Goal: Check status: Check status

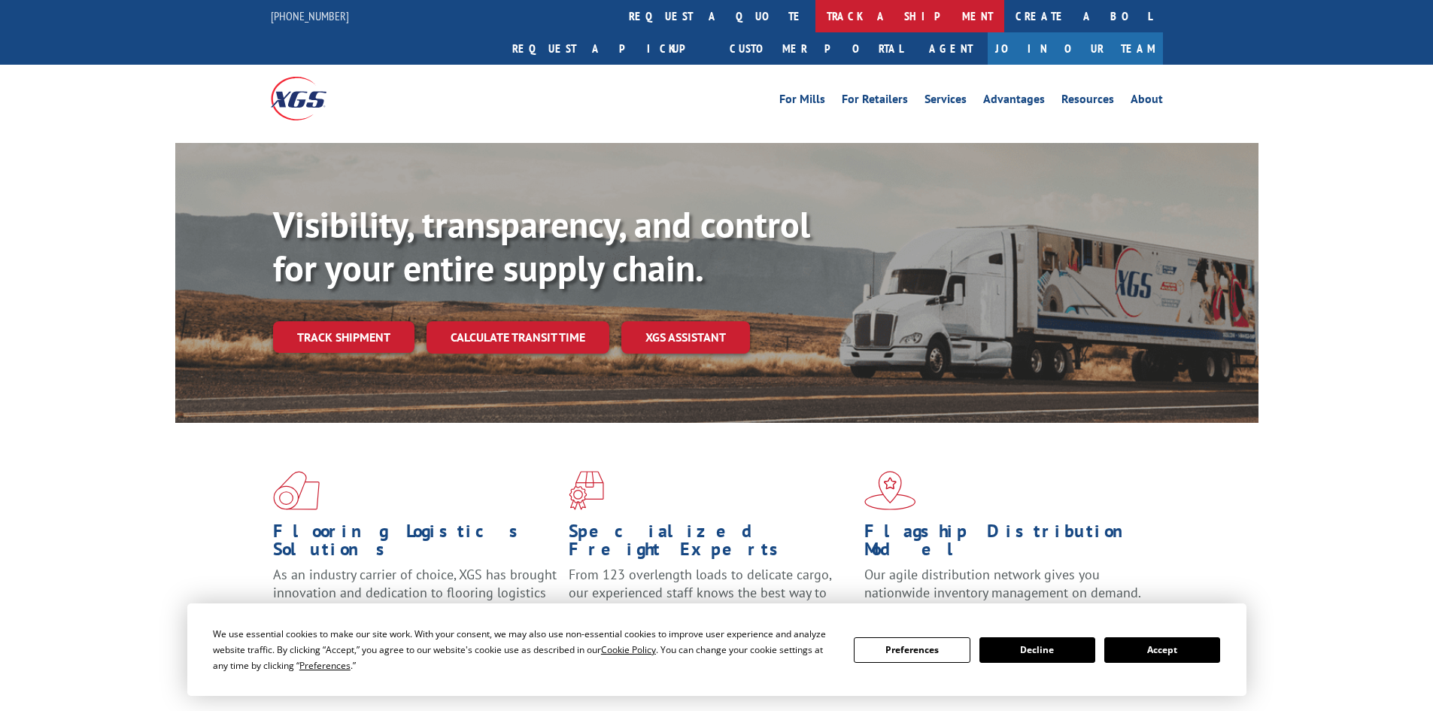
click at [815, 14] on link "track a shipment" at bounding box center [909, 16] width 189 height 32
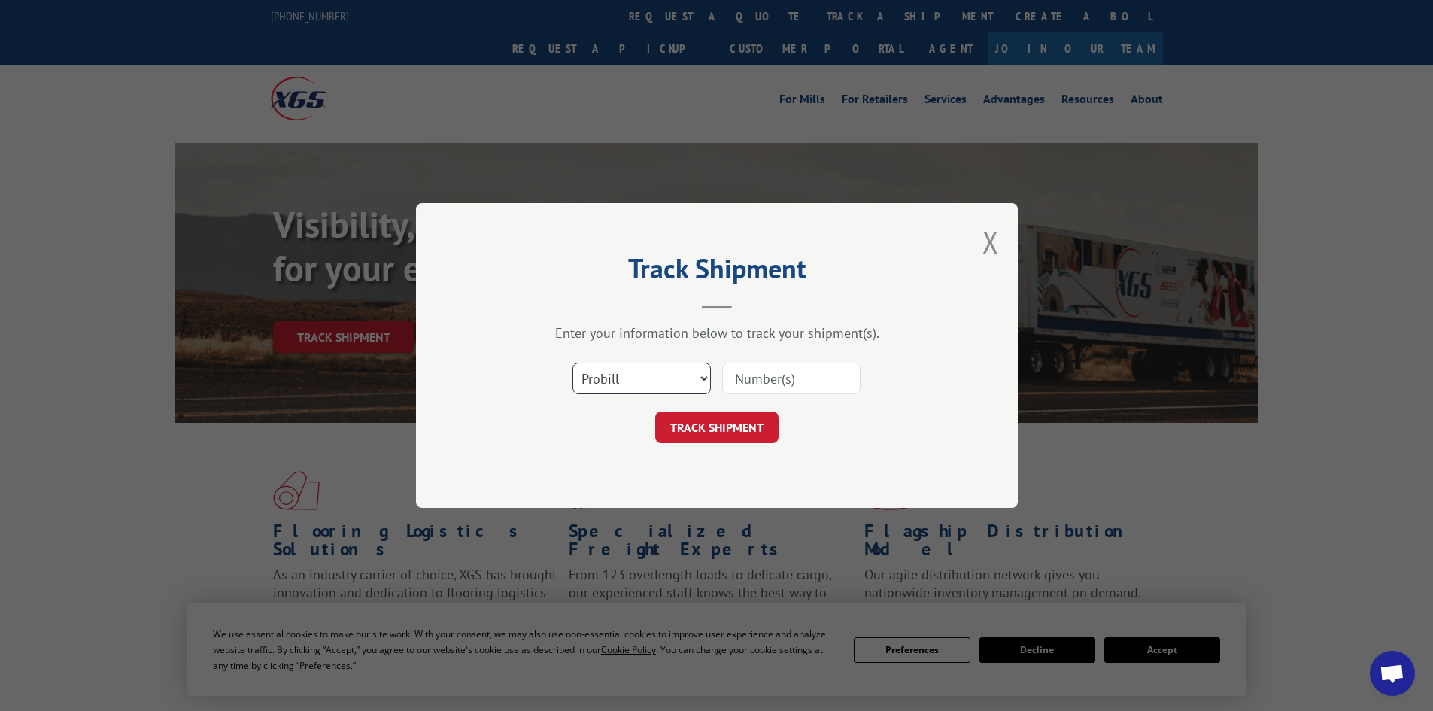
click at [706, 374] on select "Select category... Probill BOL PO" at bounding box center [641, 379] width 138 height 32
select select "bol"
click at [572, 363] on select "Select category... Probill BOL PO" at bounding box center [641, 379] width 138 height 32
paste input "7031116"
type input "7031116"
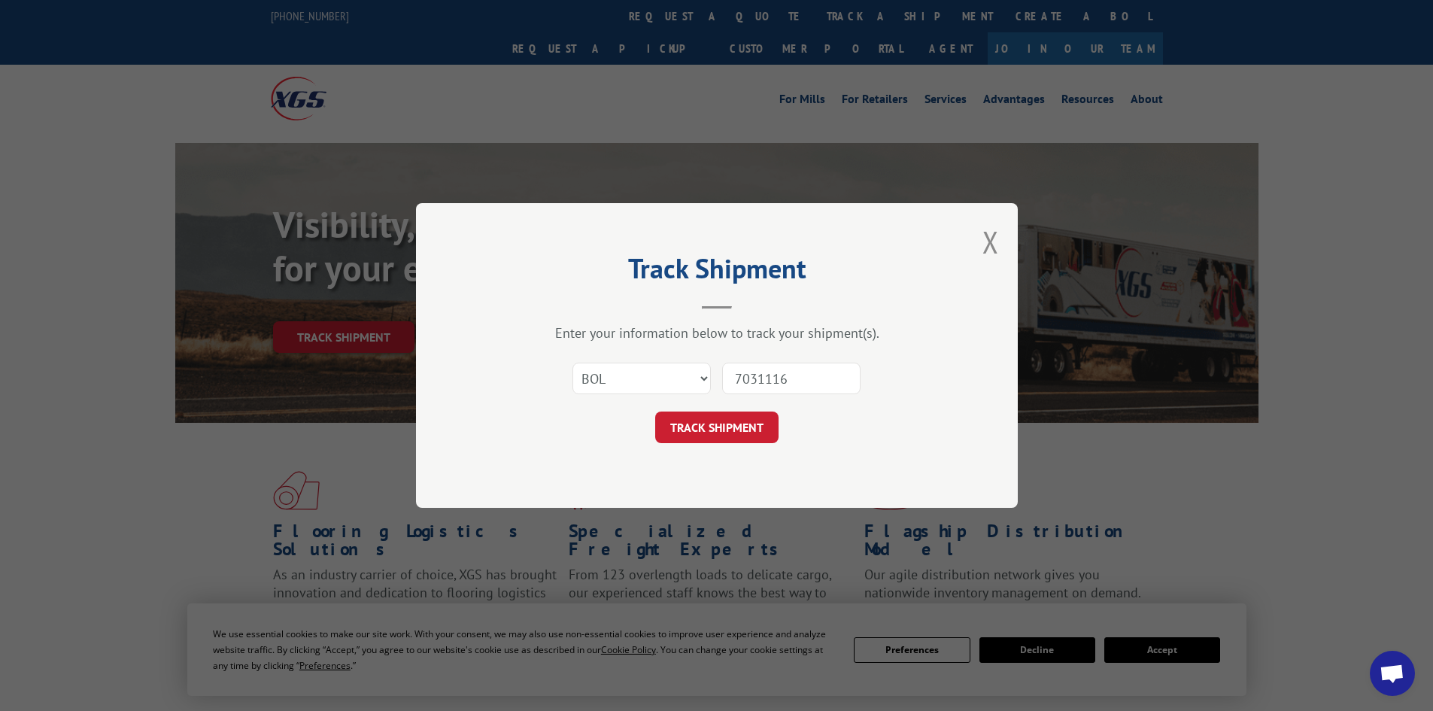
click at [712, 423] on button "TRACK SHIPMENT" at bounding box center [716, 428] width 123 height 32
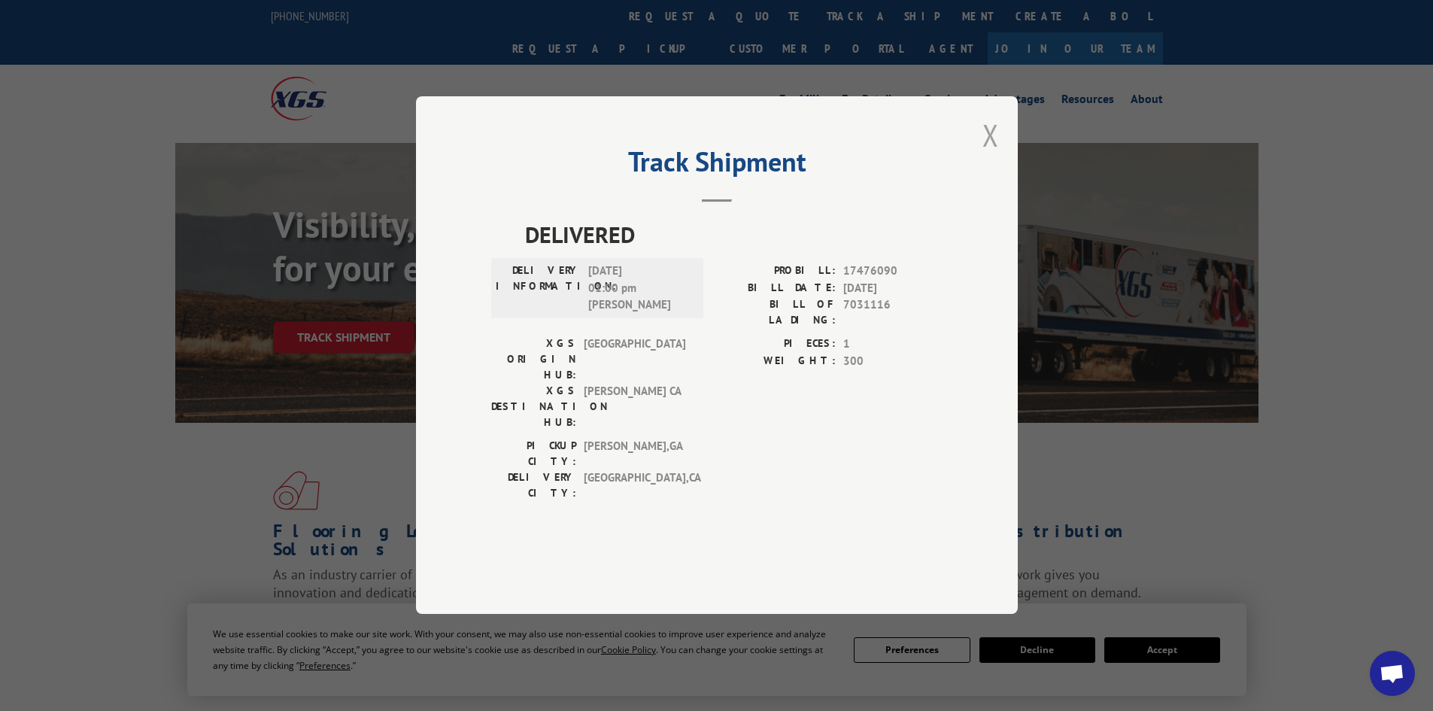
click at [994, 155] on button "Close modal" at bounding box center [990, 135] width 17 height 40
